Goal: Task Accomplishment & Management: Manage account settings

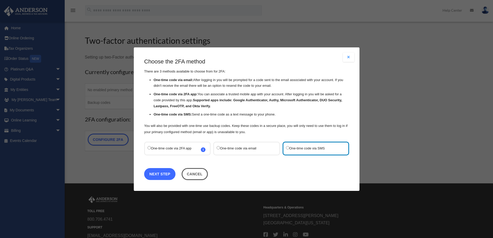
click at [166, 176] on link "Next Step" at bounding box center [159, 174] width 31 height 12
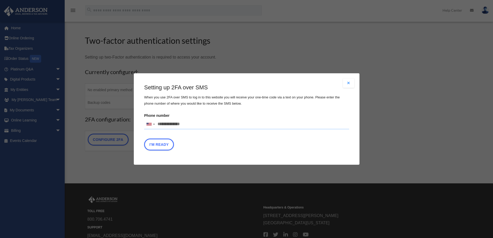
click at [193, 123] on input "Phone number [GEOGRAPHIC_DATA] +1 [GEOGRAPHIC_DATA] +44 [GEOGRAPHIC_DATA] (‫[GE…" at bounding box center [246, 124] width 205 height 10
type input "**********"
click at [163, 143] on button "I'm Ready" at bounding box center [159, 145] width 30 height 12
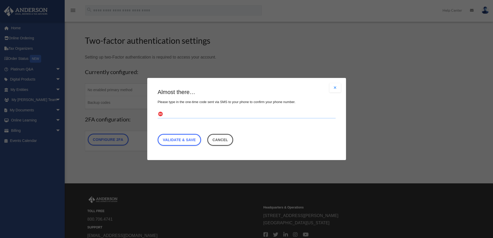
click at [189, 114] on input "text" at bounding box center [247, 114] width 178 height 8
type input "******"
click at [176, 141] on link "Validate & Save" at bounding box center [180, 140] width 44 height 12
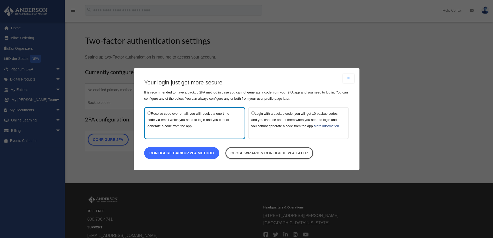
click at [189, 156] on link "Configure backup 2FA method" at bounding box center [181, 153] width 75 height 12
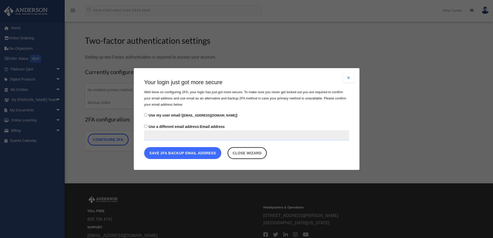
click at [186, 153] on button "Save 2FA backup email address" at bounding box center [182, 153] width 77 height 12
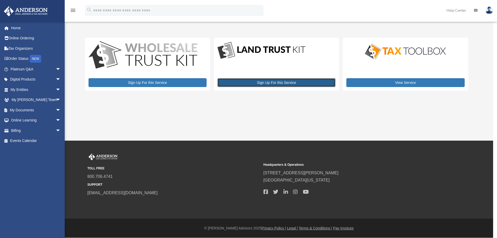
click at [273, 83] on link "Sign Up For this Service" at bounding box center [277, 82] width 118 height 9
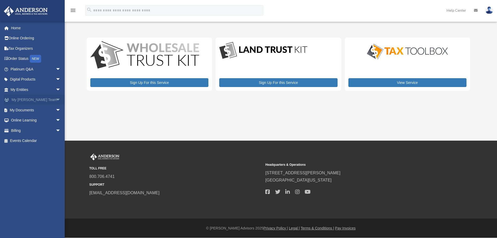
click at [56, 100] on span "arrow_drop_down" at bounding box center [61, 100] width 10 height 11
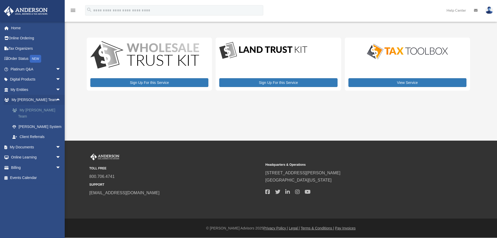
click at [43, 110] on link "My [PERSON_NAME] Team" at bounding box center [37, 113] width 61 height 17
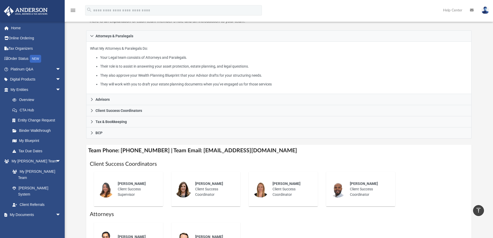
scroll to position [69, 0]
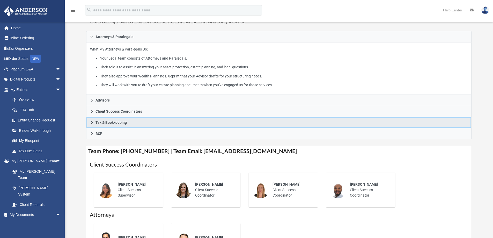
click at [91, 123] on icon at bounding box center [92, 123] width 4 height 4
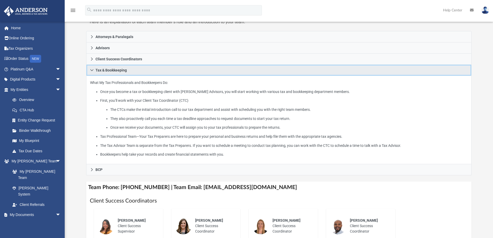
click at [91, 71] on icon at bounding box center [92, 70] width 4 height 4
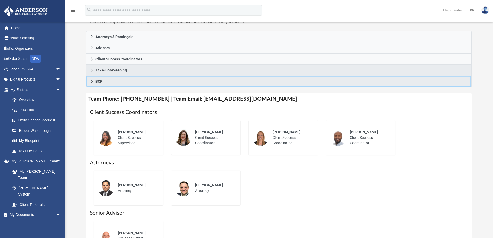
click at [91, 81] on icon at bounding box center [92, 82] width 4 height 4
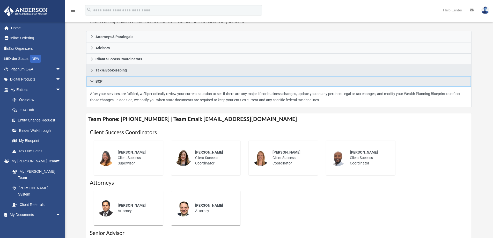
click at [90, 81] on icon at bounding box center [92, 82] width 4 height 4
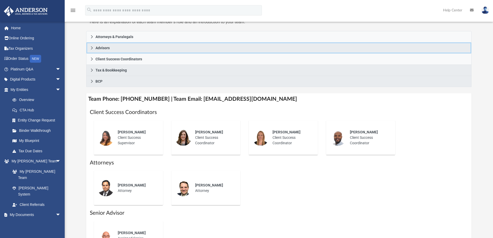
click at [91, 49] on icon at bounding box center [92, 48] width 4 height 4
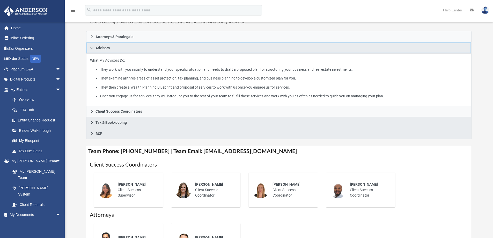
click at [91, 49] on icon at bounding box center [92, 48] width 4 height 4
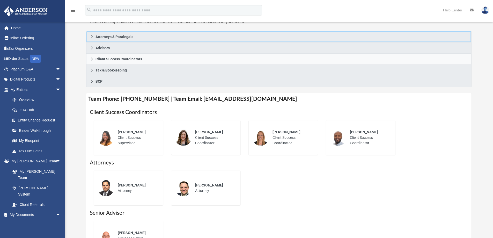
click at [92, 37] on icon at bounding box center [92, 37] width 4 height 4
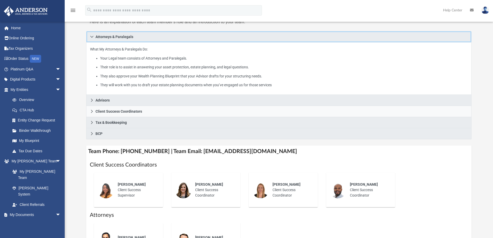
click at [92, 37] on icon at bounding box center [92, 37] width 4 height 4
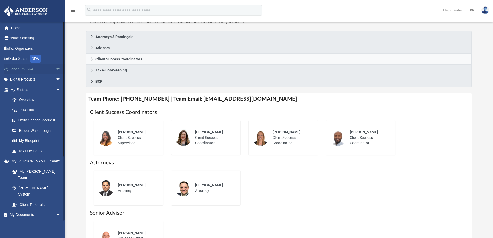
click at [56, 68] on span "arrow_drop_down" at bounding box center [61, 69] width 10 height 11
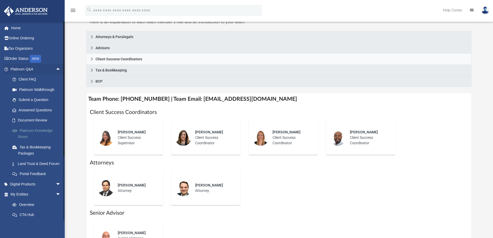
click at [32, 130] on link "Platinum Knowledge Room" at bounding box center [37, 133] width 61 height 17
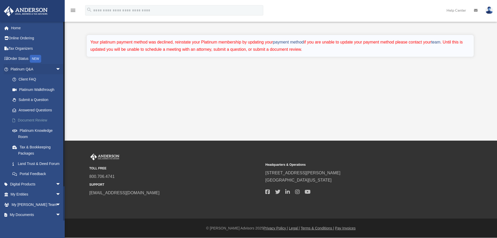
click at [34, 118] on link "Document Review" at bounding box center [37, 120] width 61 height 10
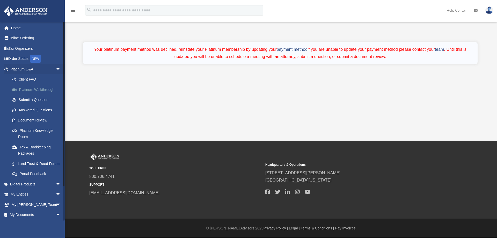
click at [35, 89] on link "Platinum Walkthrough" at bounding box center [37, 89] width 61 height 10
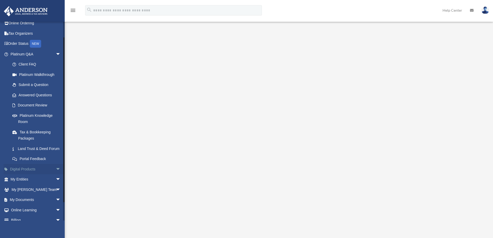
scroll to position [38, 0]
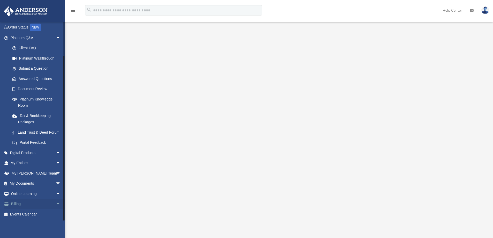
click at [56, 204] on span "arrow_drop_down" at bounding box center [61, 204] width 10 height 11
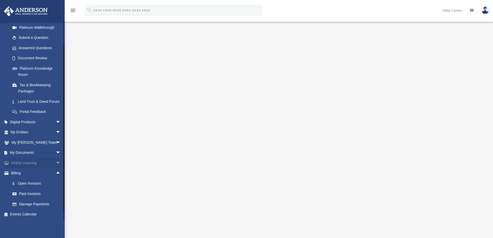
scroll to position [69, 0]
click at [34, 182] on link "$ Open Invoices" at bounding box center [37, 183] width 61 height 11
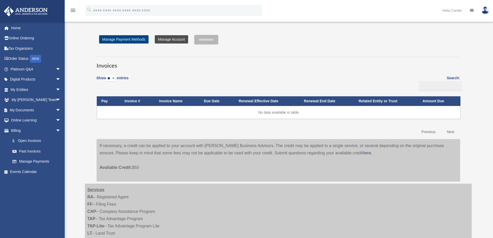
click at [170, 39] on link "Manage Account" at bounding box center [171, 39] width 33 height 8
click at [31, 150] on link "Past Invoices" at bounding box center [37, 151] width 61 height 10
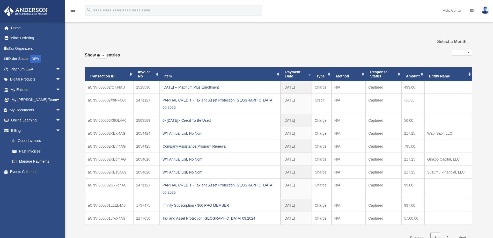
select select
click at [189, 86] on div "2025.06.26 -- Platinum Plus Enrollment" at bounding box center [220, 87] width 115 height 7
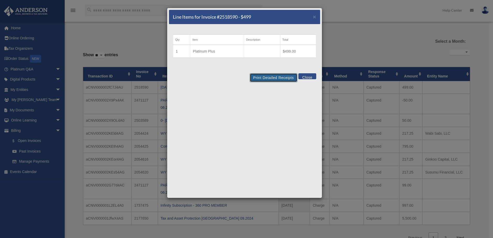
click at [269, 77] on button "Print Detailed Receipts" at bounding box center [273, 77] width 47 height 9
click at [316, 17] on span "×" at bounding box center [314, 17] width 3 height 6
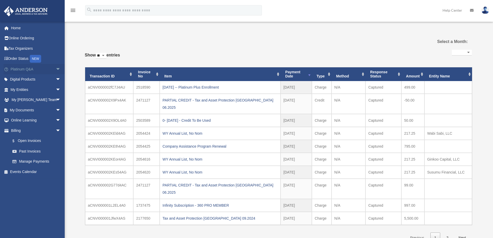
click at [56, 68] on span "arrow_drop_down" at bounding box center [61, 69] width 10 height 11
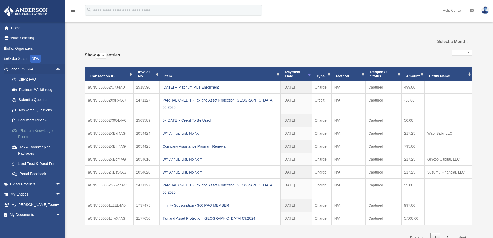
click at [29, 131] on link "Platinum Knowledge Room" at bounding box center [37, 133] width 61 height 17
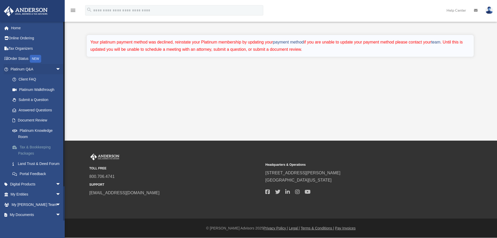
click at [31, 147] on link "Tax & Bookkeeping Packages" at bounding box center [37, 150] width 61 height 17
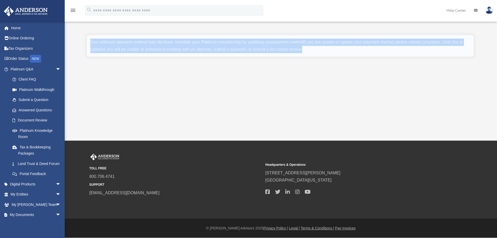
drag, startPoint x: 90, startPoint y: 39, endPoint x: 306, endPoint y: 52, distance: 216.4
click at [306, 52] on div "Your platinum payment method was declined, reinstate your Platinum membership b…" at bounding box center [280, 46] width 387 height 22
copy div "Your platinum payment method was declined, reinstate your Platinum membership b…"
click at [182, 97] on div "Platinum Knowledge Room [EMAIL_ADDRESS][DOMAIN_NAME] Sign Out [EMAIL_ADDRESS][D…" at bounding box center [248, 70] width 497 height 141
